Goal: Download file/media

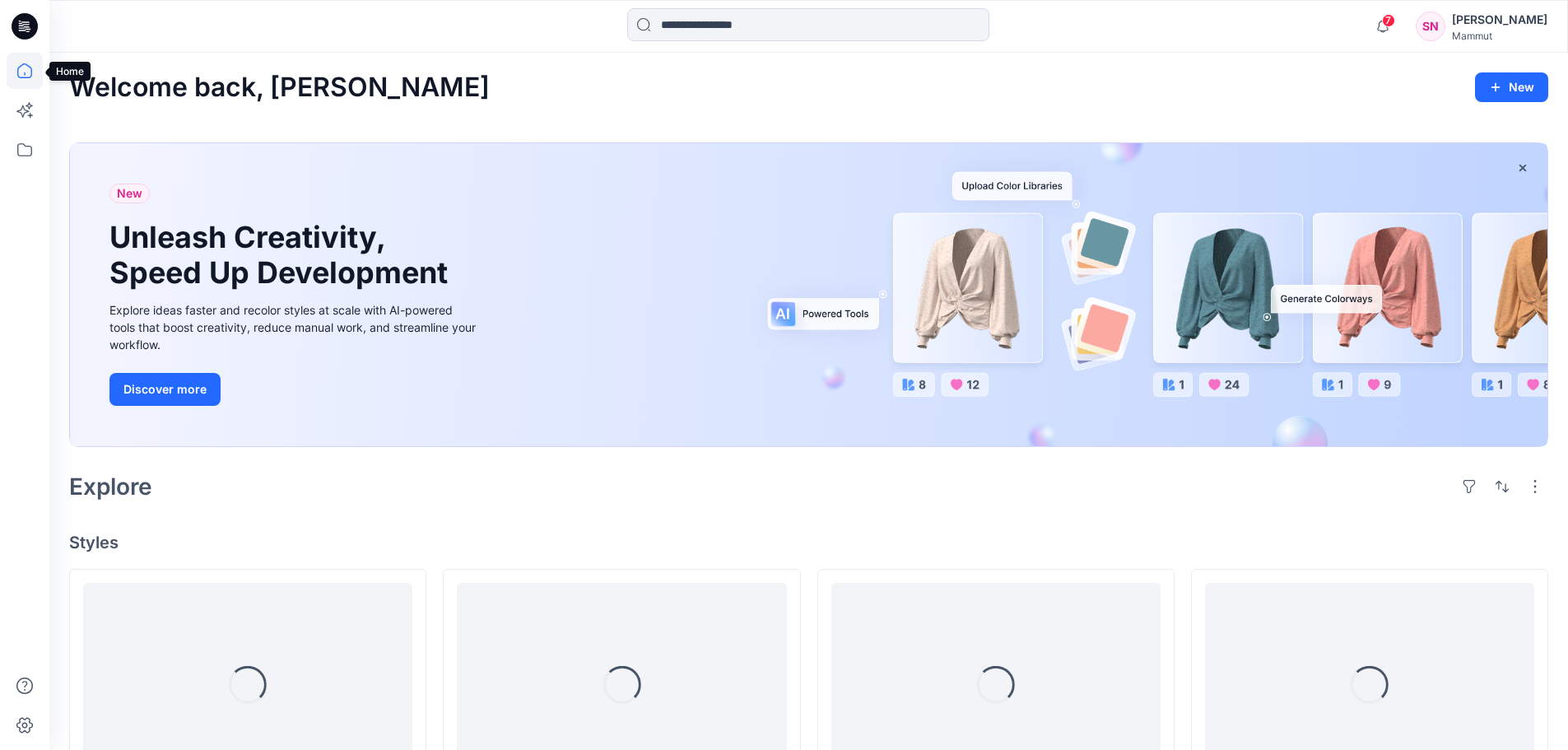
click at [22, 65] on icon at bounding box center [24, 71] width 15 height 15
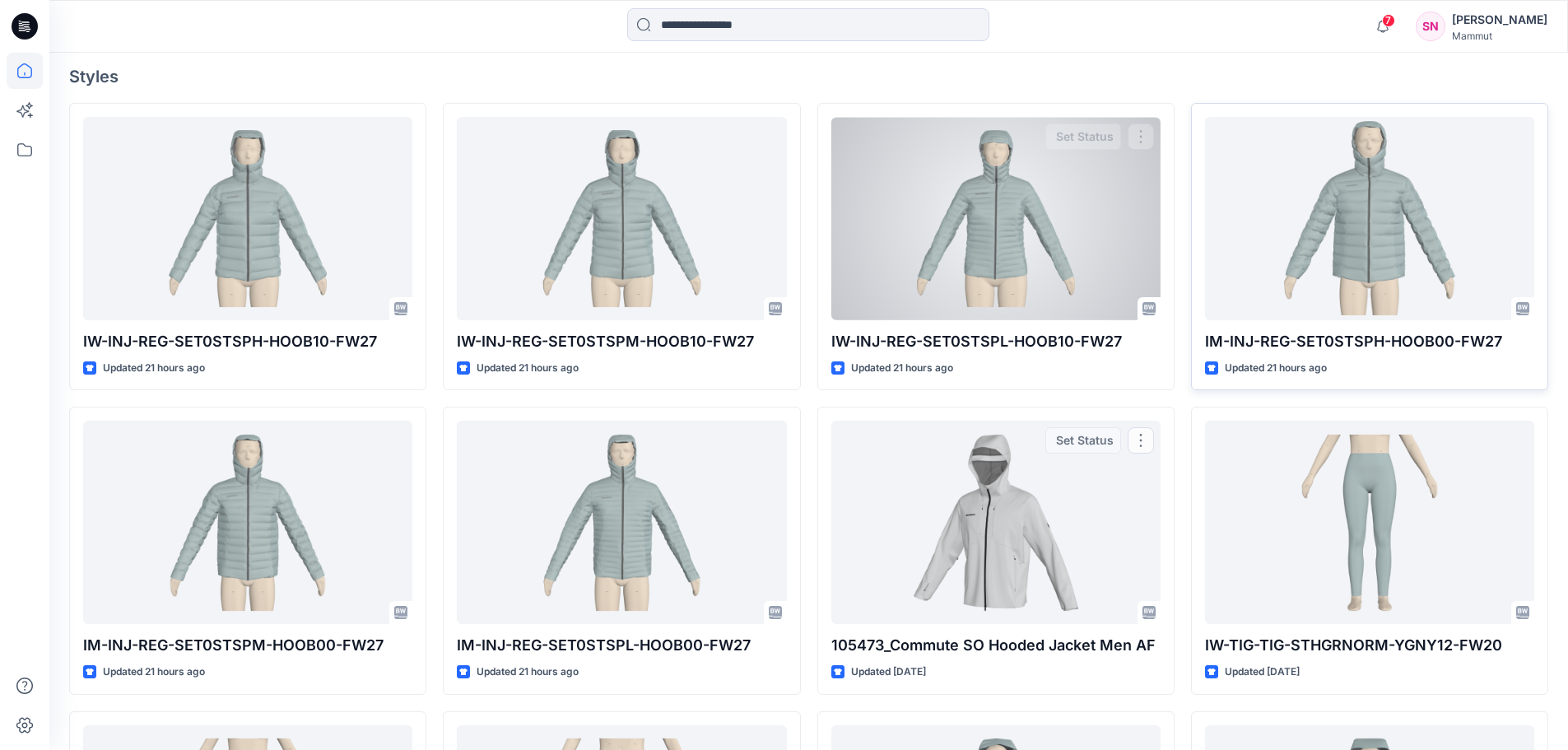
scroll to position [464, 0]
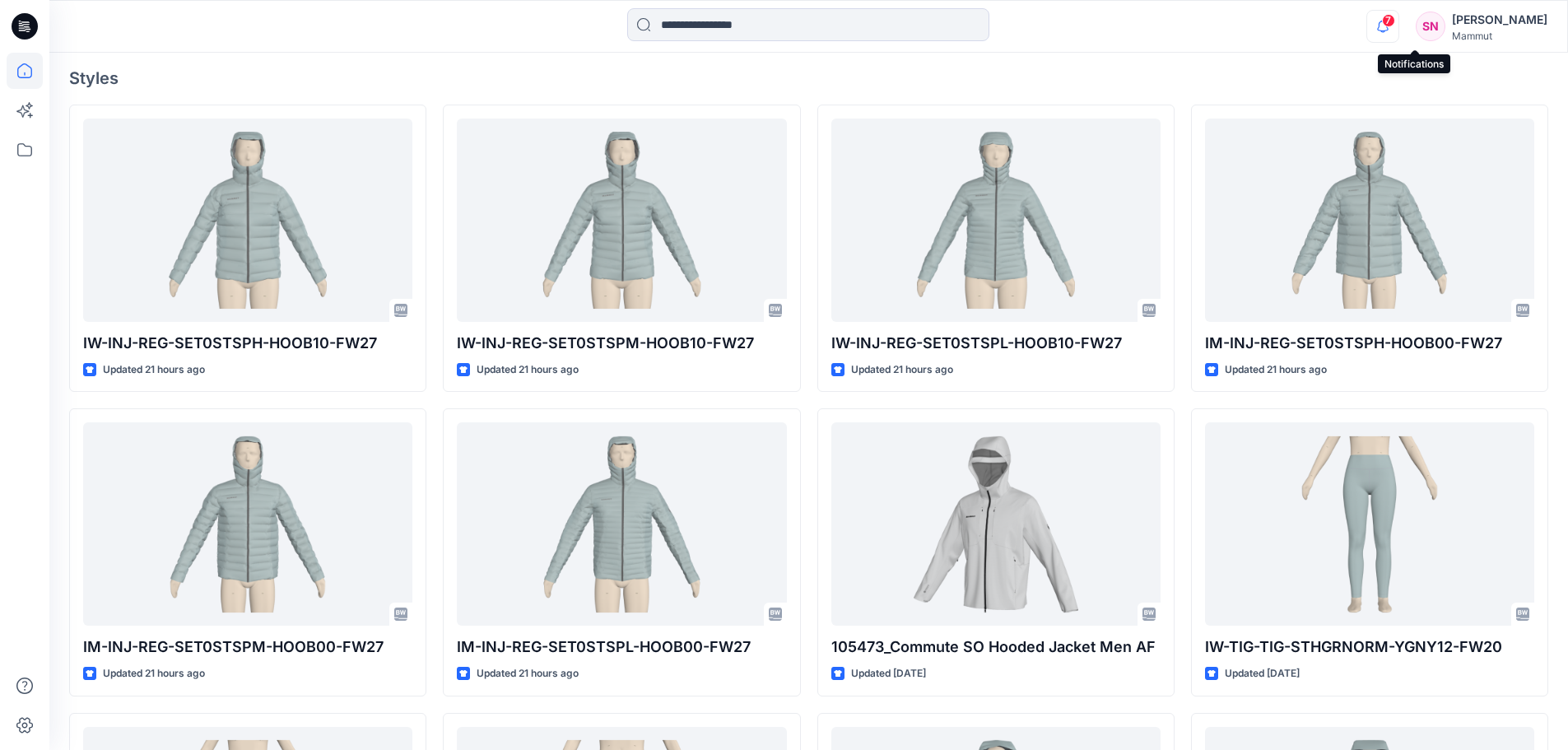
click at [1398, 24] on icon "button" at bounding box center [1382, 26] width 31 height 33
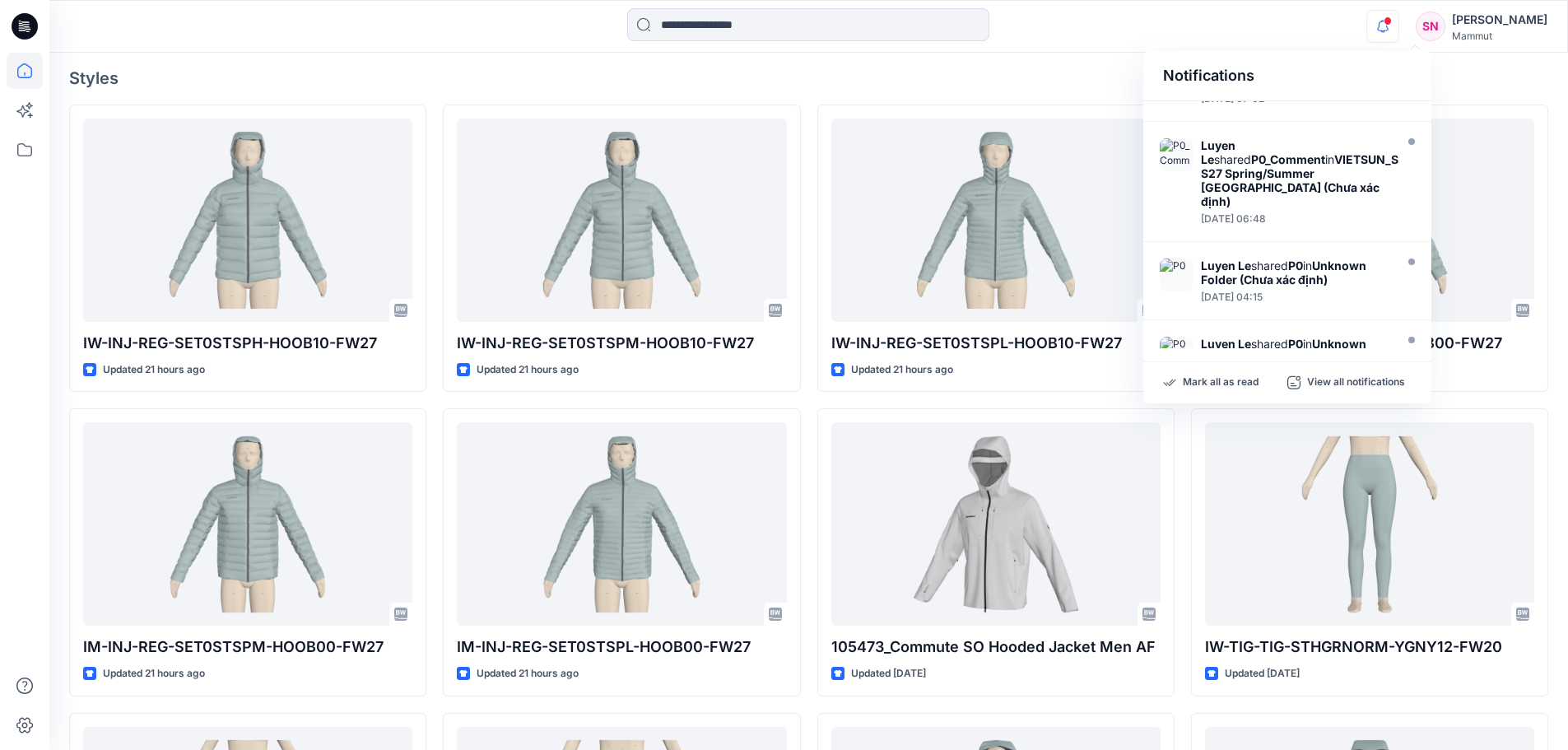
scroll to position [801, 0]
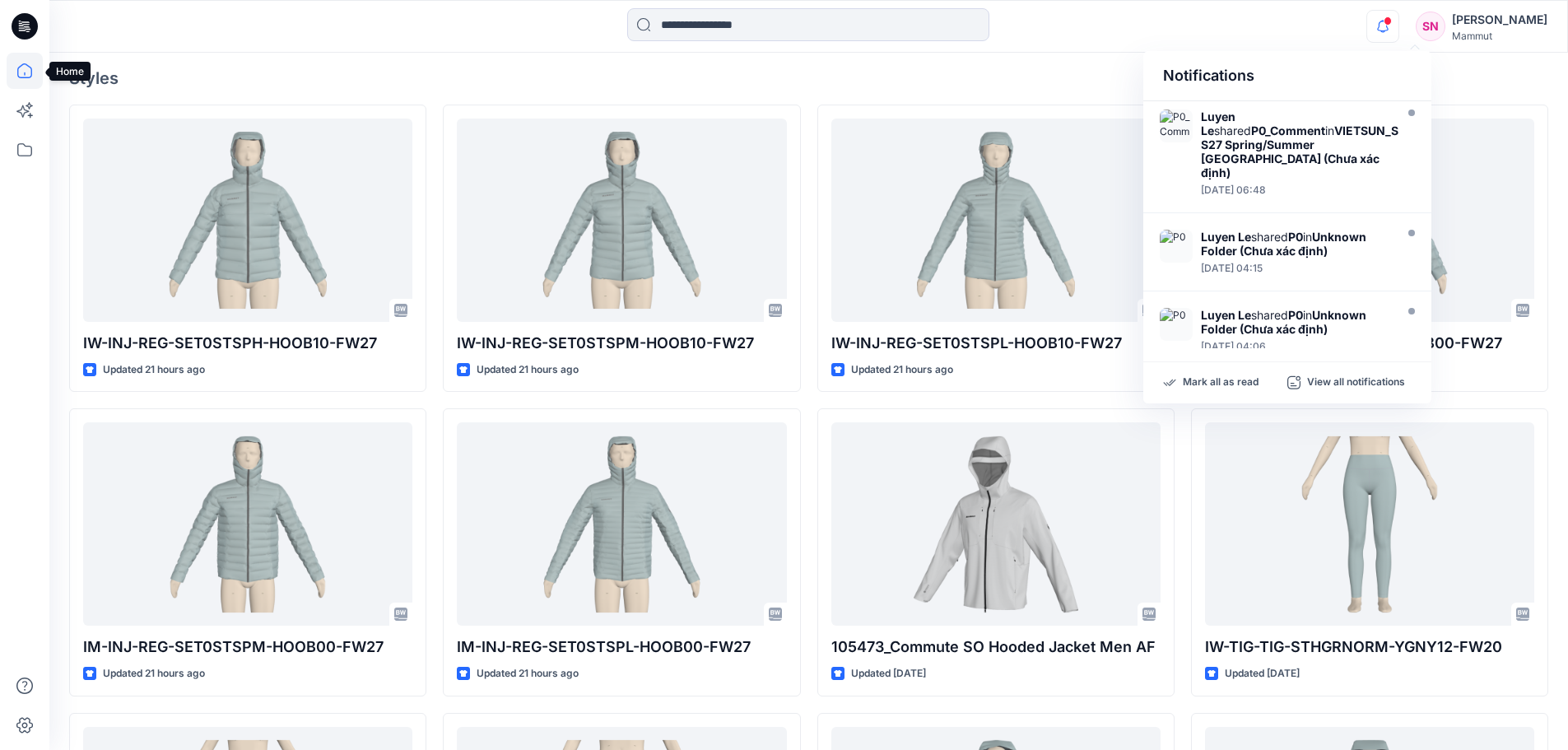
click at [31, 68] on icon at bounding box center [24, 71] width 15 height 15
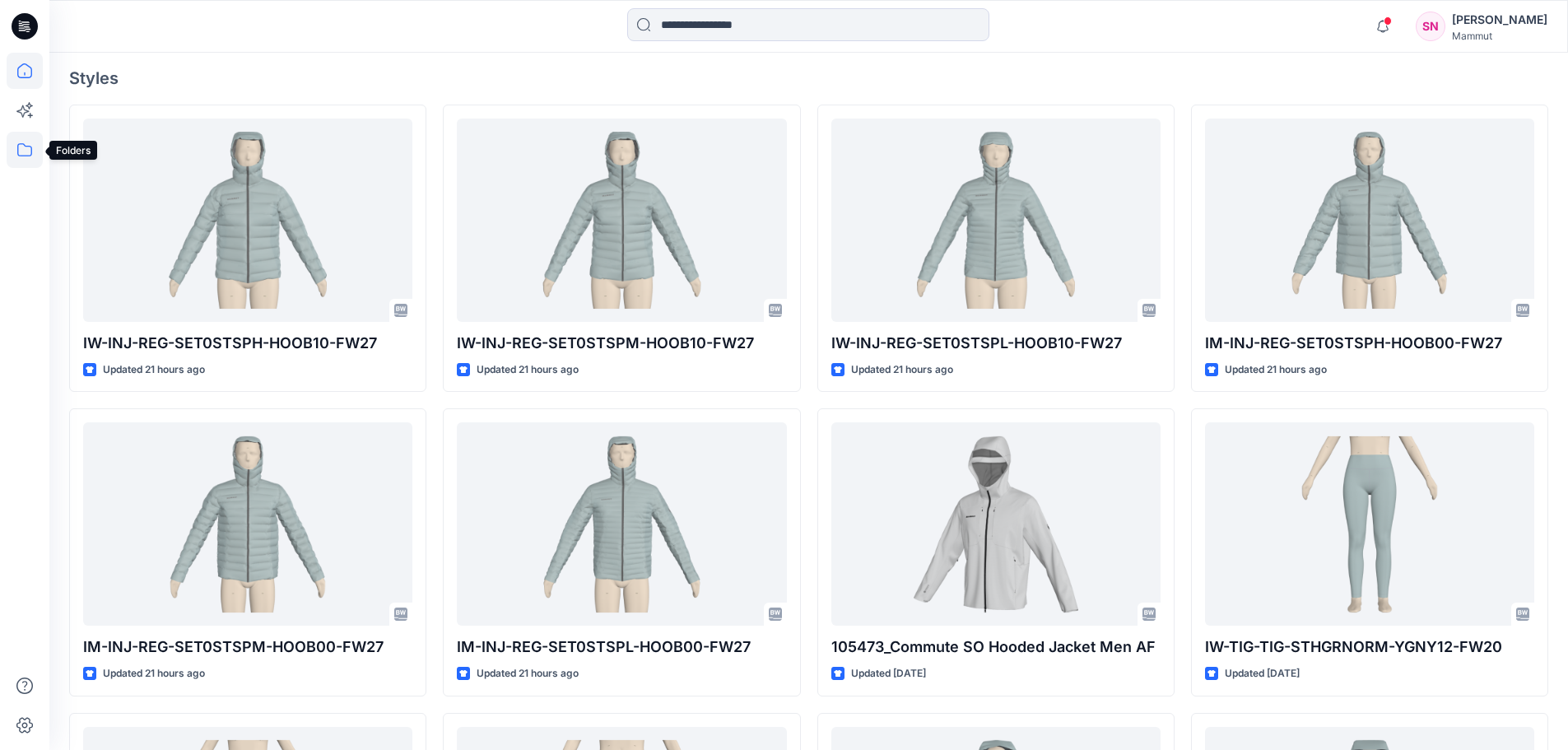
click at [25, 159] on icon at bounding box center [24, 150] width 36 height 36
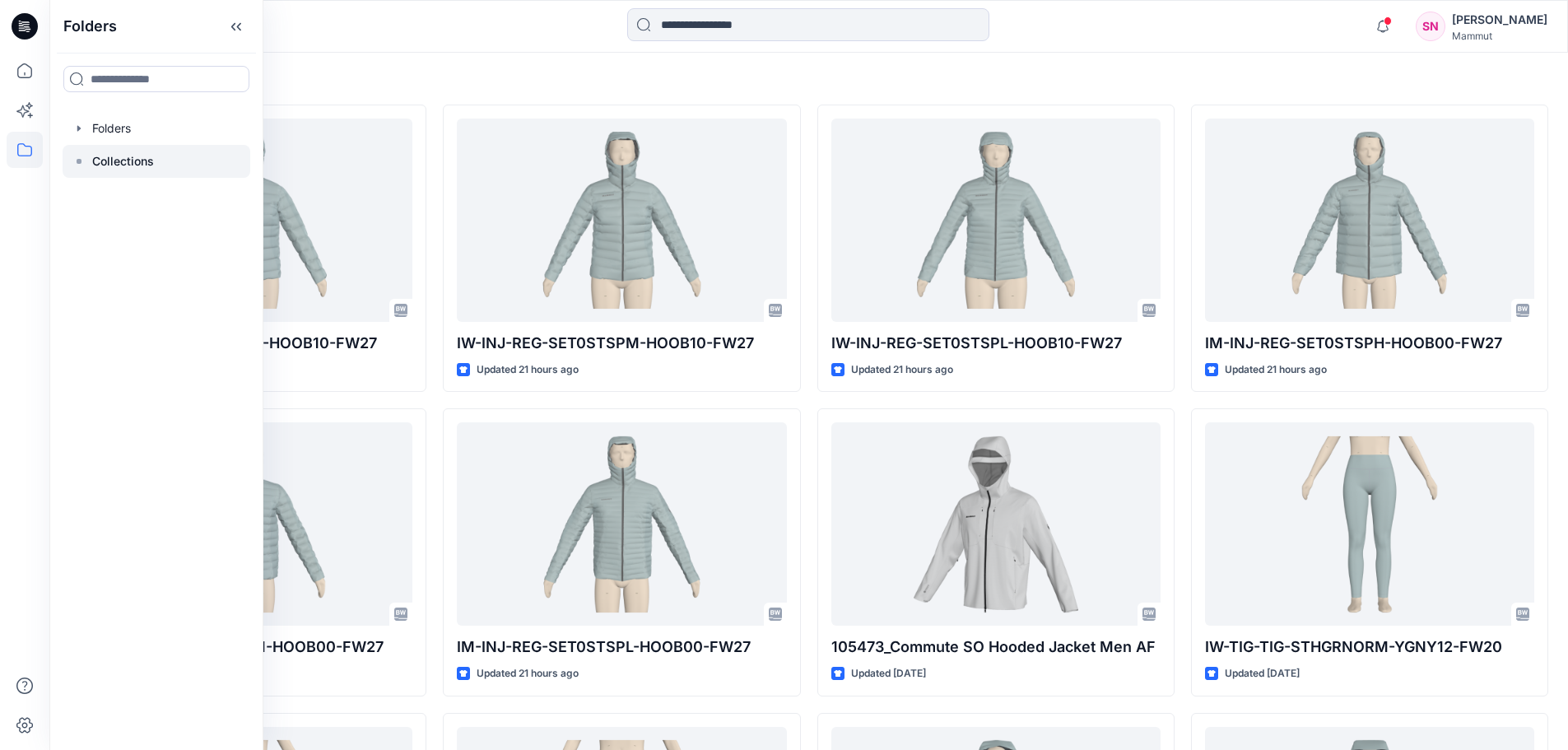
click at [131, 154] on p "Collections" at bounding box center [123, 161] width 62 height 20
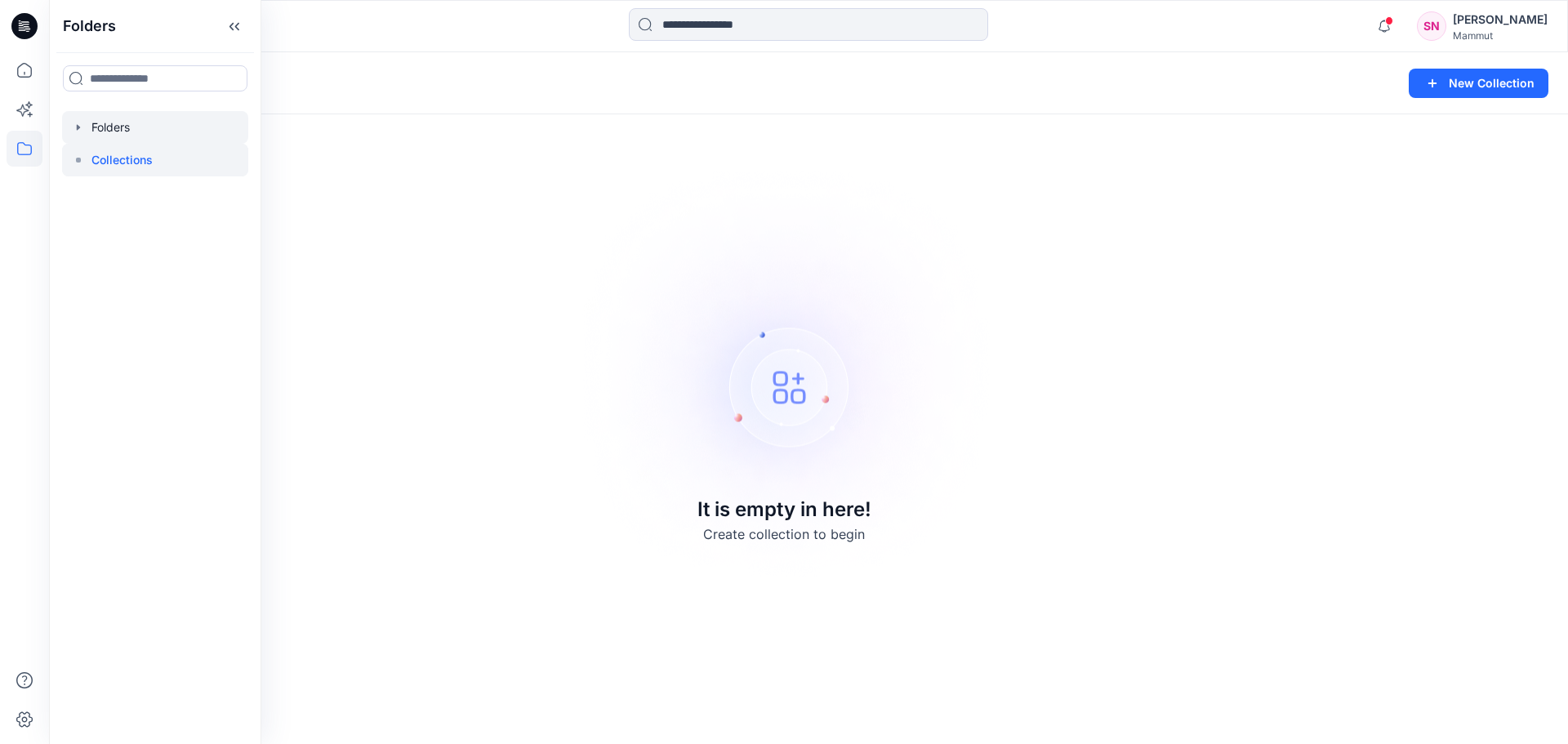
click at [134, 128] on div at bounding box center [155, 127] width 186 height 32
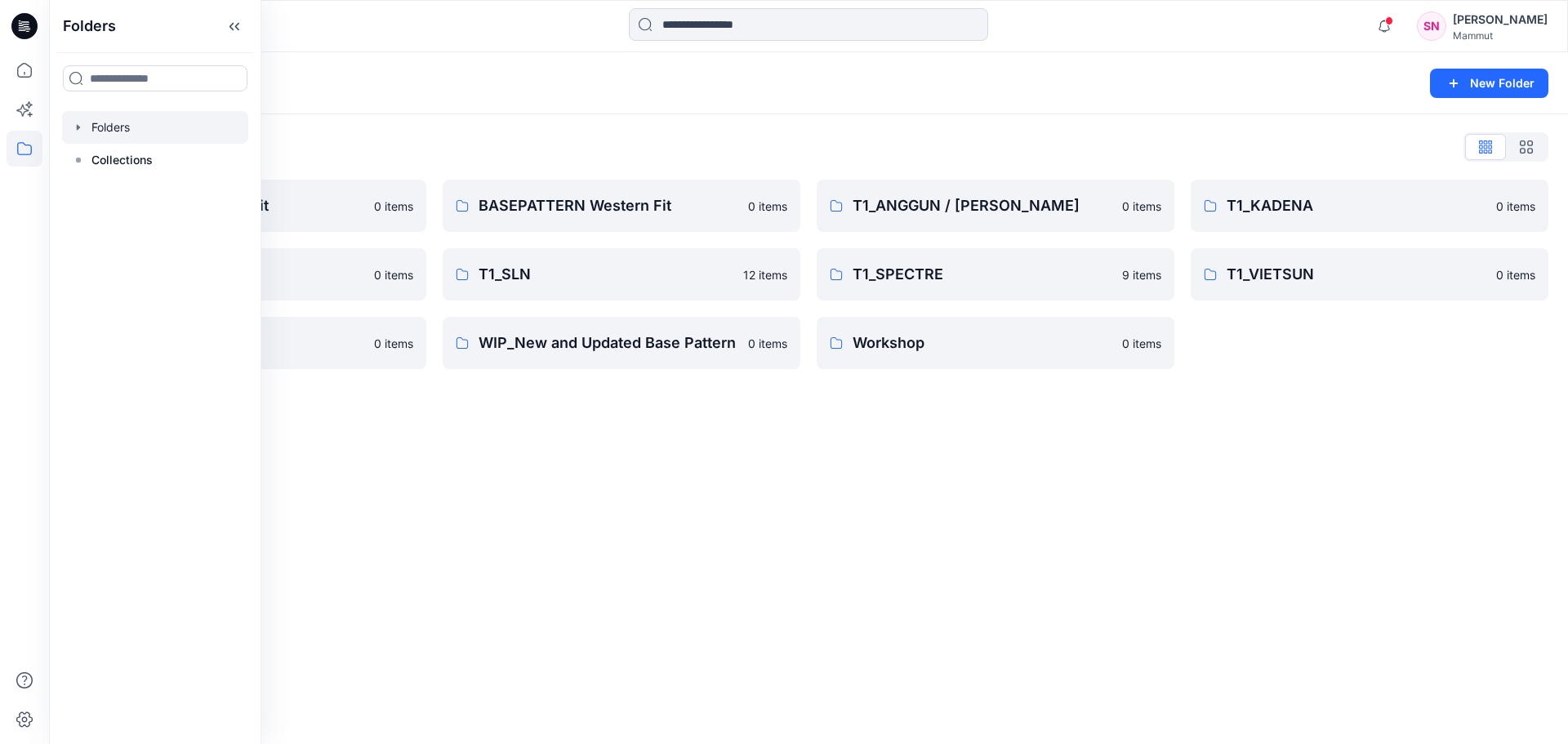
click at [536, 521] on div "Folders New Folder Folders List BASEPATTERN Asia Fit 0 items T1_KIDO 0 items T1…" at bounding box center [808, 398] width 1519 height 692
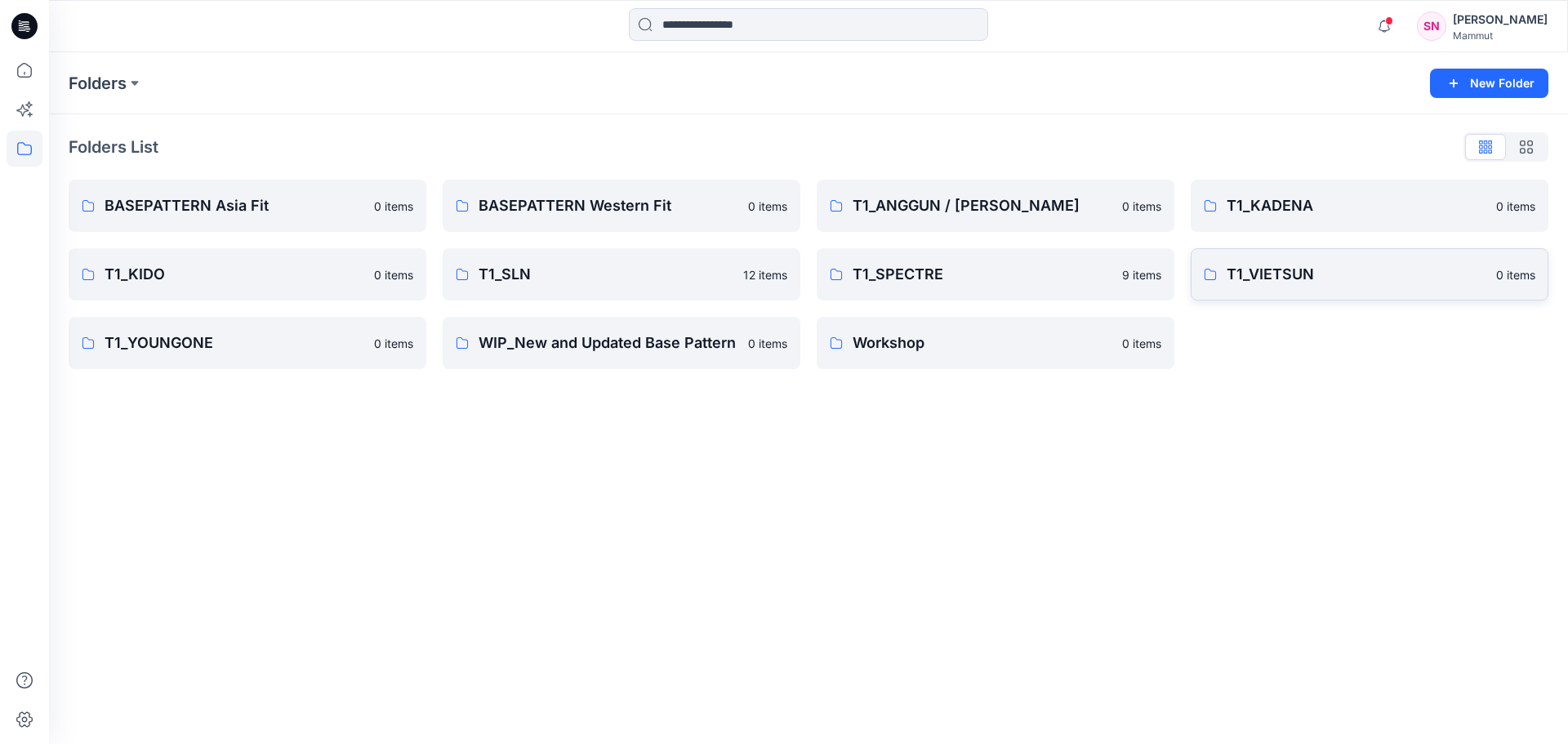
click at [1278, 274] on p "T1_VIETSUN" at bounding box center [1356, 273] width 260 height 22
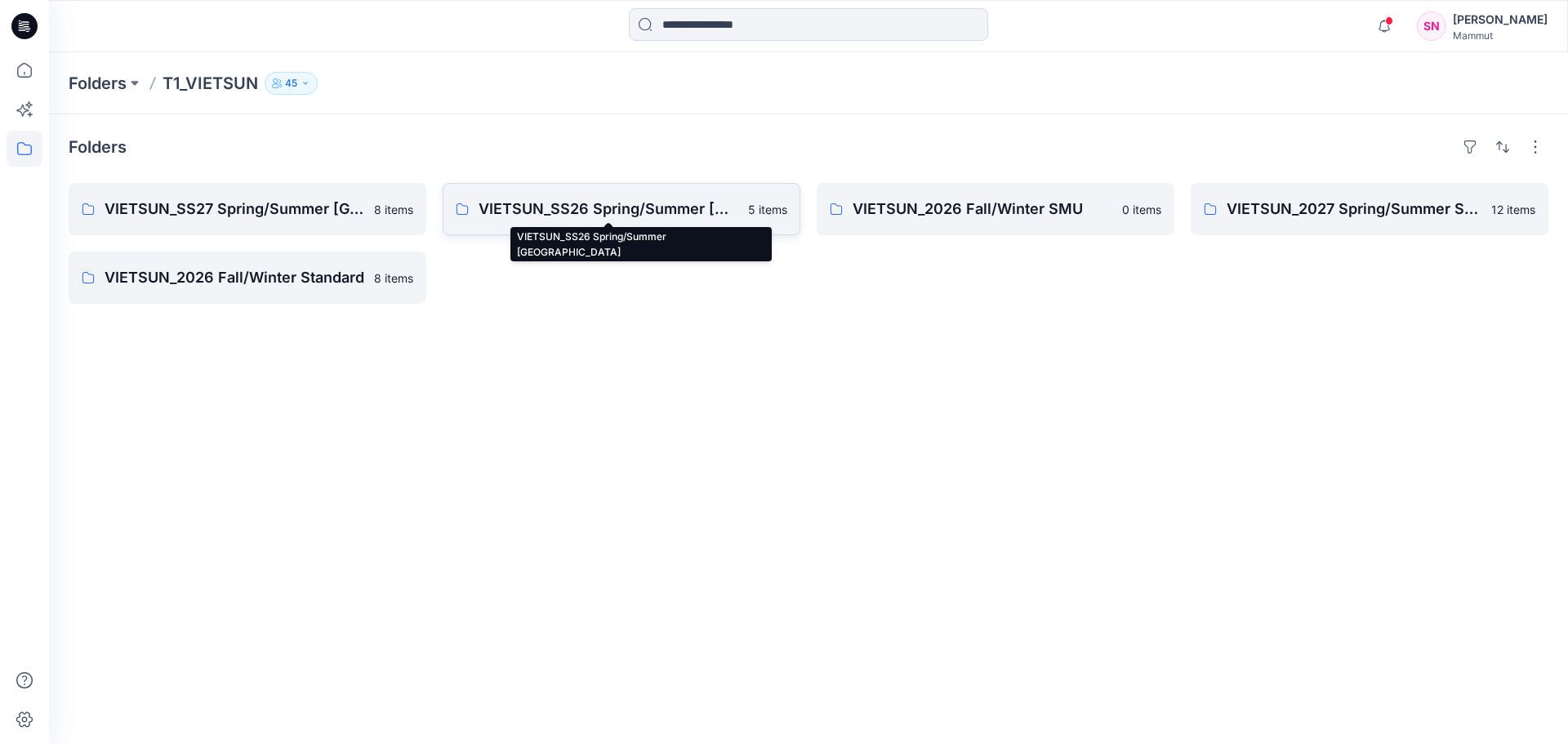
click at [633, 207] on p "VIETSUN_SS26 Spring/Summer [GEOGRAPHIC_DATA]" at bounding box center [608, 209] width 260 height 22
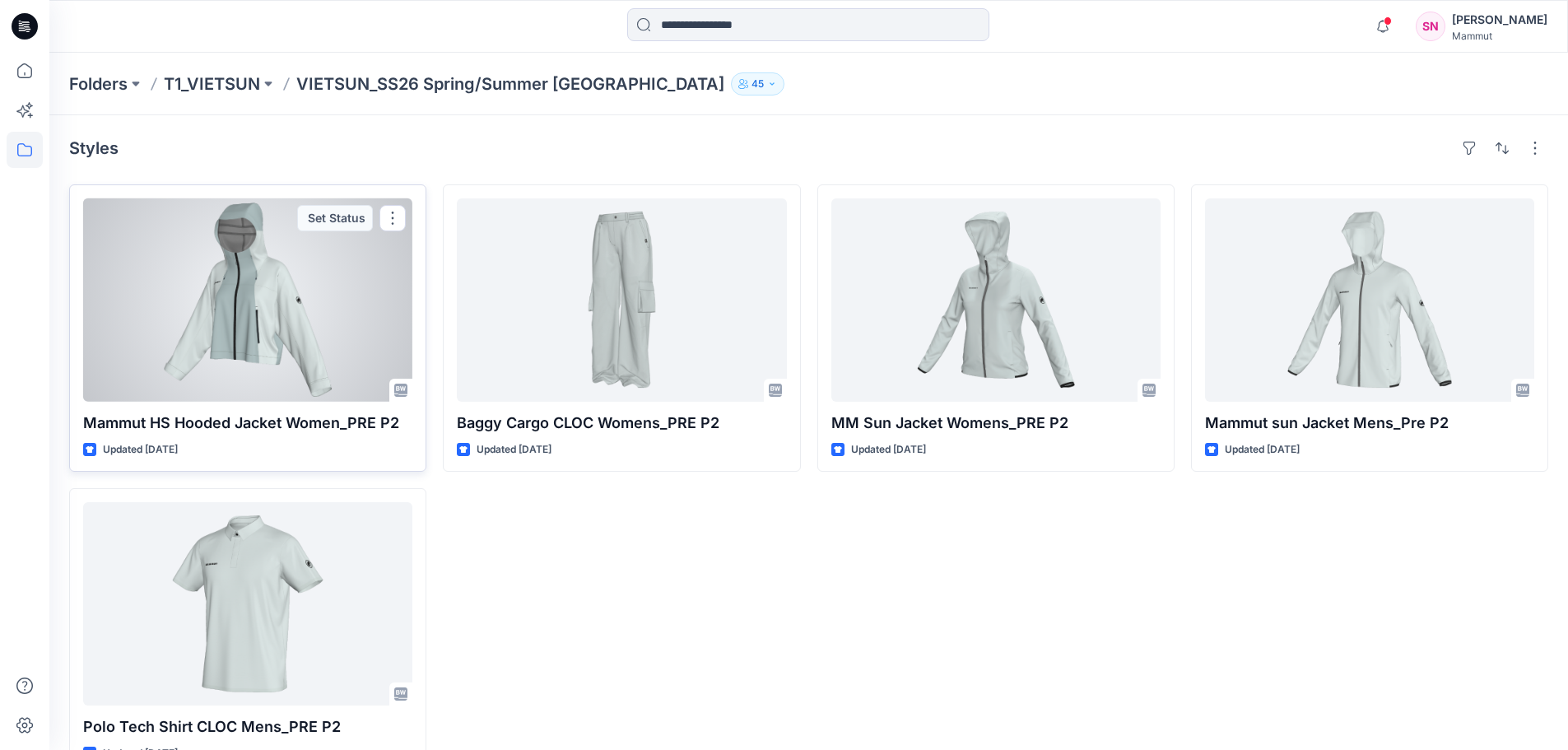
click at [216, 333] on div at bounding box center [248, 300] width 329 height 203
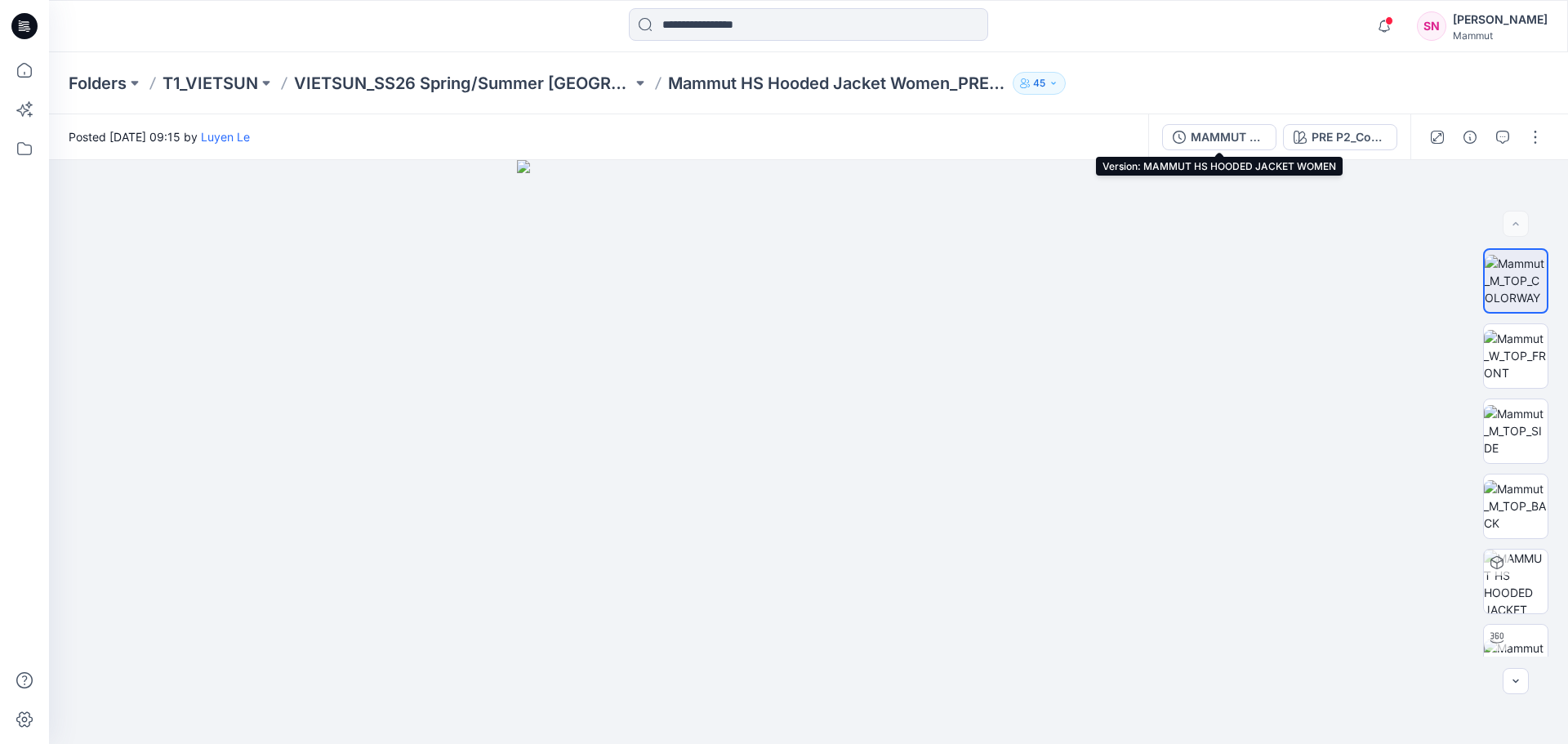
click at [1242, 138] on div "MAMMUT HS HOODED JACKET WOMEN" at bounding box center [1228, 137] width 75 height 18
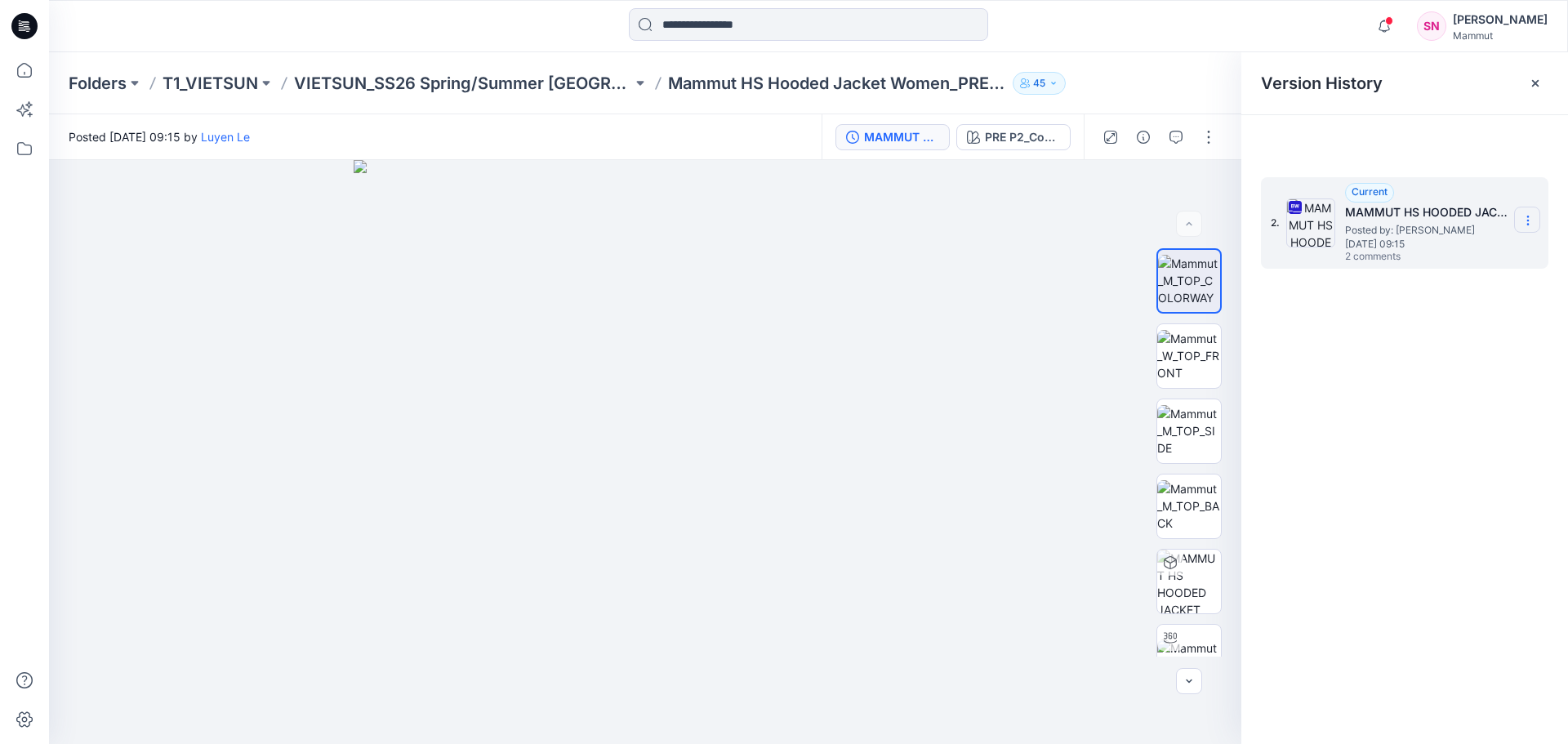
click at [1529, 221] on icon at bounding box center [1527, 220] width 14 height 13
click at [1459, 254] on span "Download Source BW File" at bounding box center [1446, 252] width 137 height 20
